Goal: Task Accomplishment & Management: Use online tool/utility

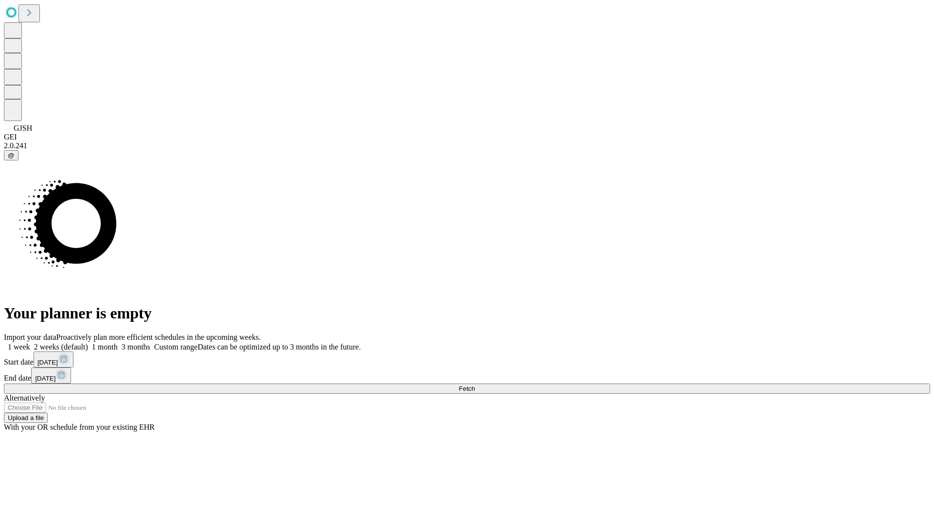
click at [475, 385] on span "Fetch" at bounding box center [467, 388] width 16 height 7
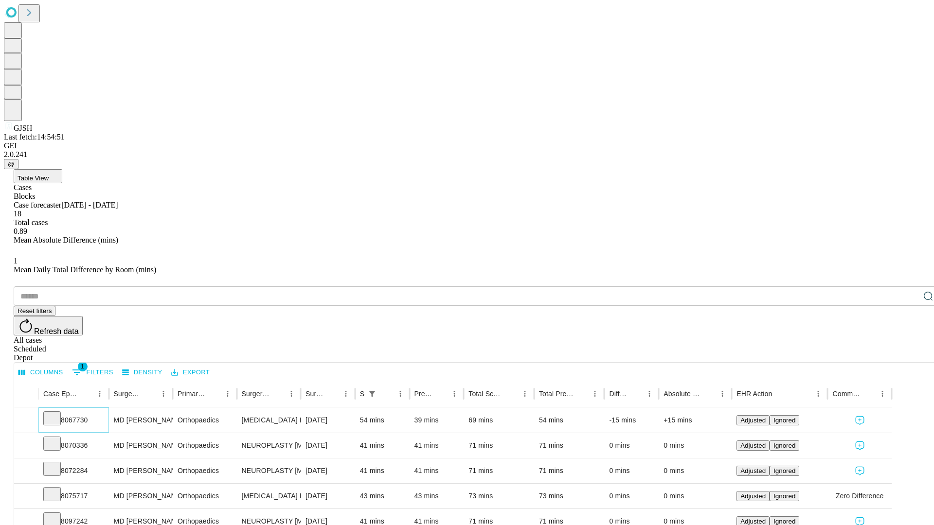
click at [57, 413] on icon at bounding box center [52, 418] width 10 height 10
